Goal: Information Seeking & Learning: Learn about a topic

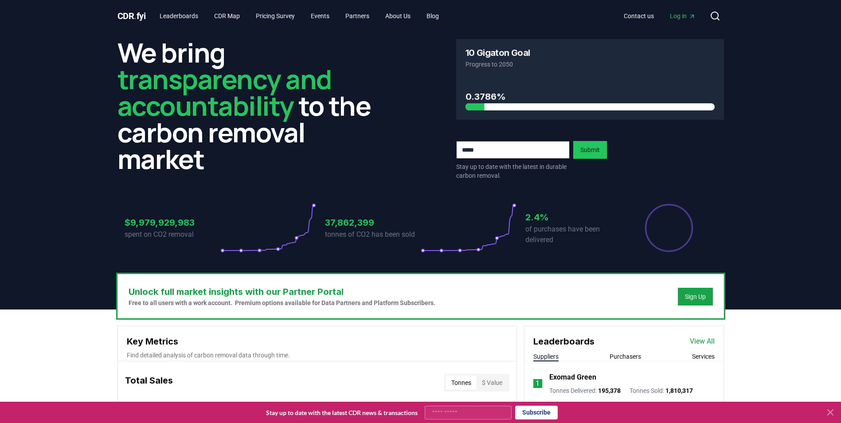
click at [695, 356] on button "Services" at bounding box center [703, 356] width 23 height 9
click at [700, 336] on link "View All" at bounding box center [702, 341] width 25 height 11
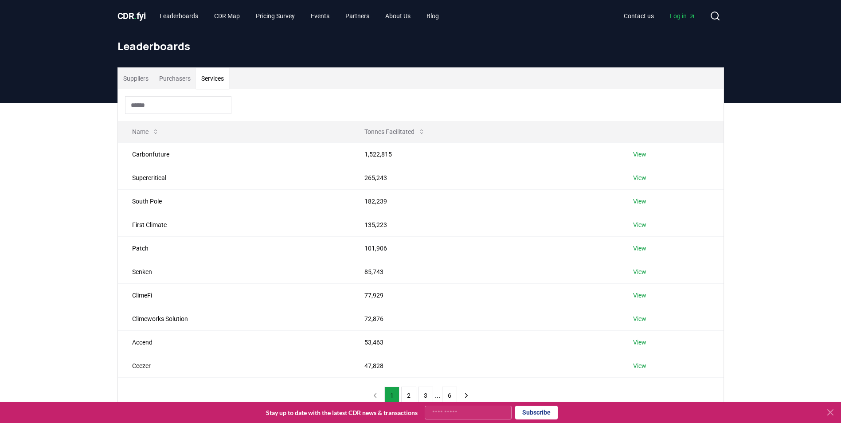
click at [211, 75] on button "Services" at bounding box center [212, 78] width 33 height 21
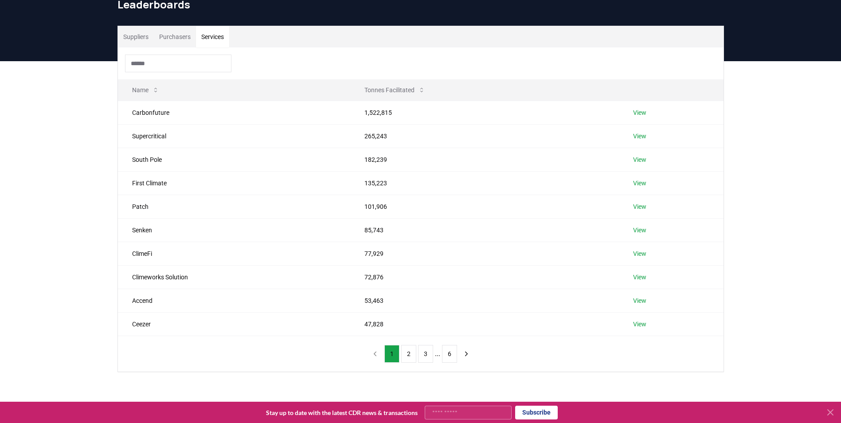
scroll to position [89, 0]
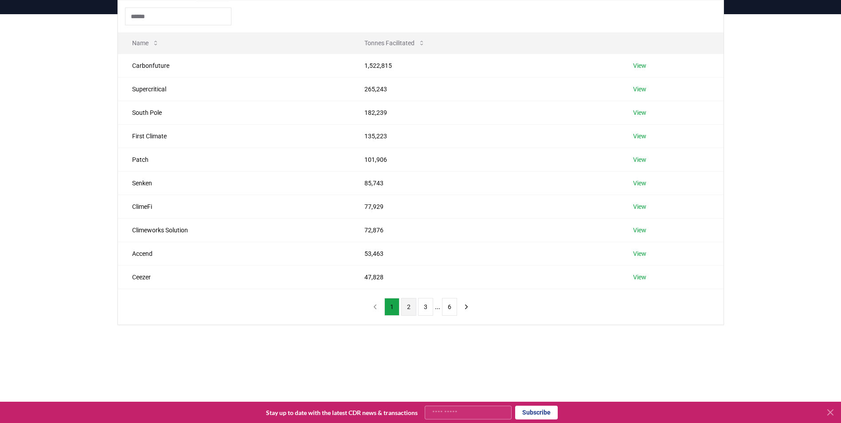
click at [404, 307] on button "2" at bounding box center [408, 307] width 15 height 18
click at [430, 309] on button "3" at bounding box center [425, 307] width 15 height 18
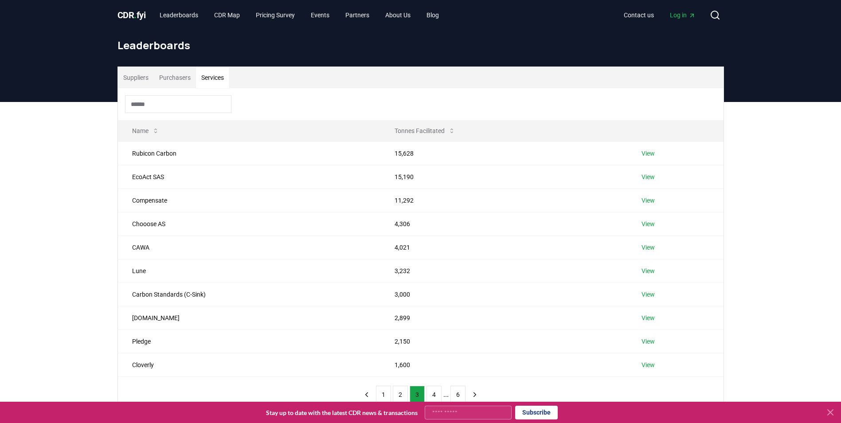
scroll to position [0, 0]
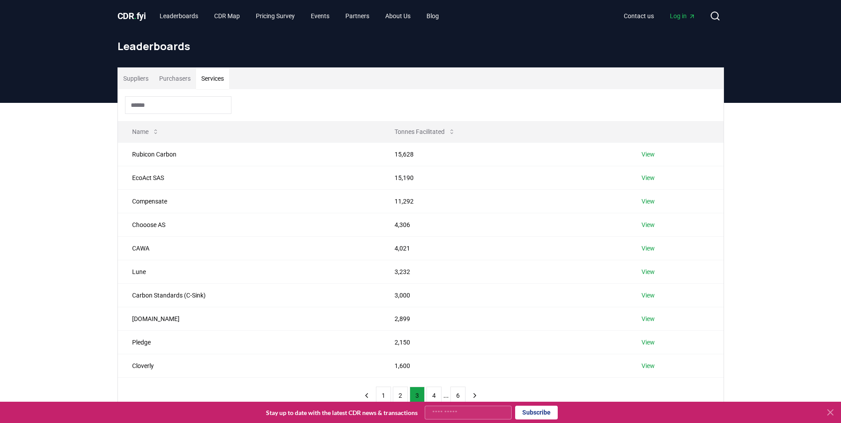
click at [156, 104] on input at bounding box center [178, 105] width 106 height 18
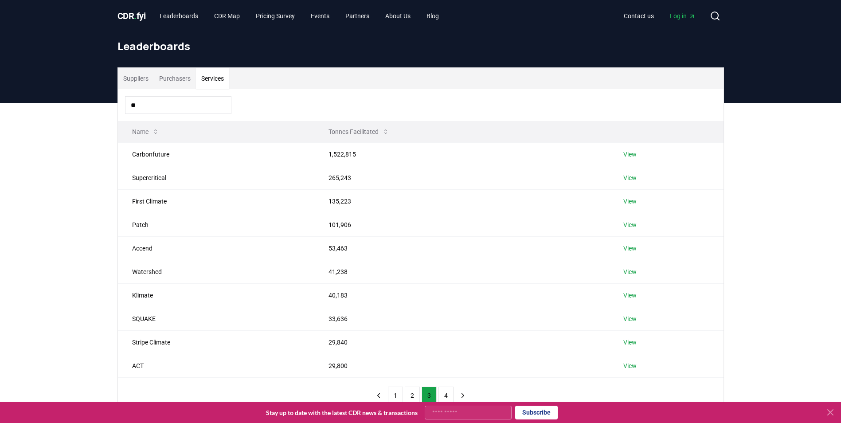
type input "*"
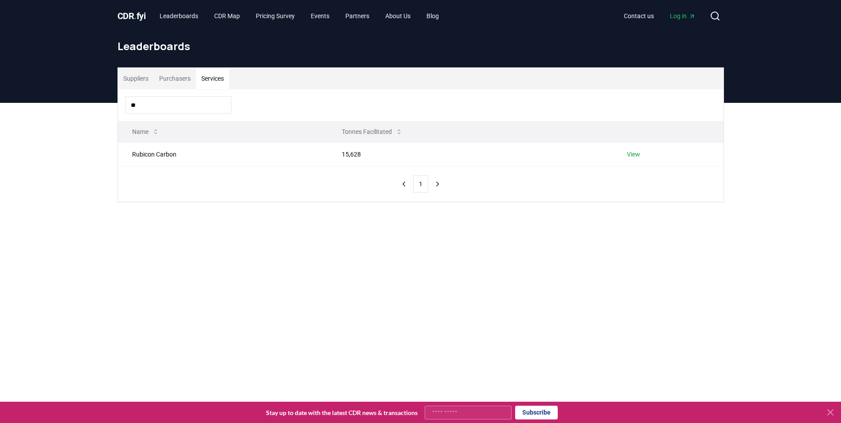
type input "*"
